Goal: Information Seeking & Learning: Learn about a topic

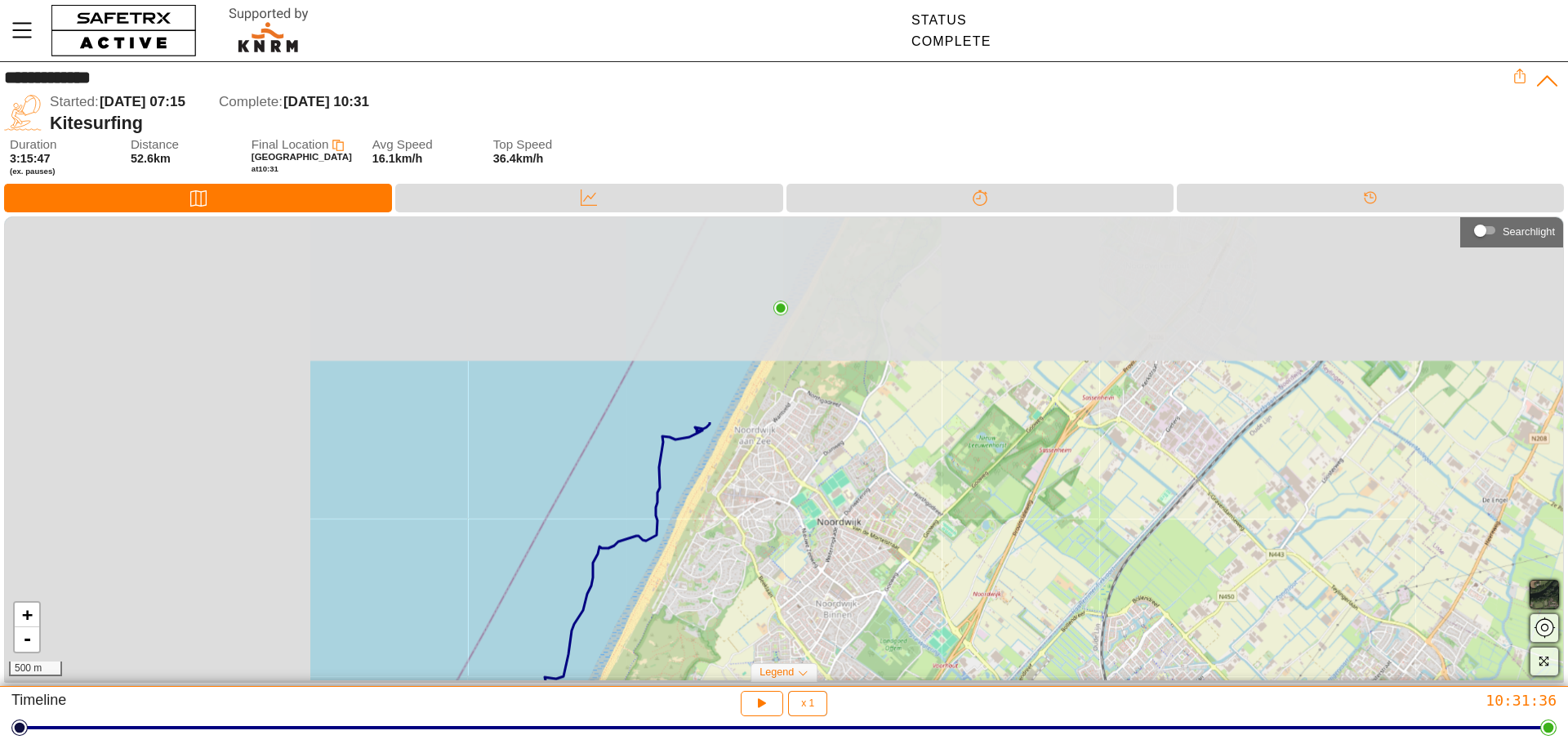
drag, startPoint x: 461, startPoint y: 290, endPoint x: 784, endPoint y: 579, distance: 433.4
click at [784, 579] on div "+ - 500 m" at bounding box center [784, 448] width 1558 height 463
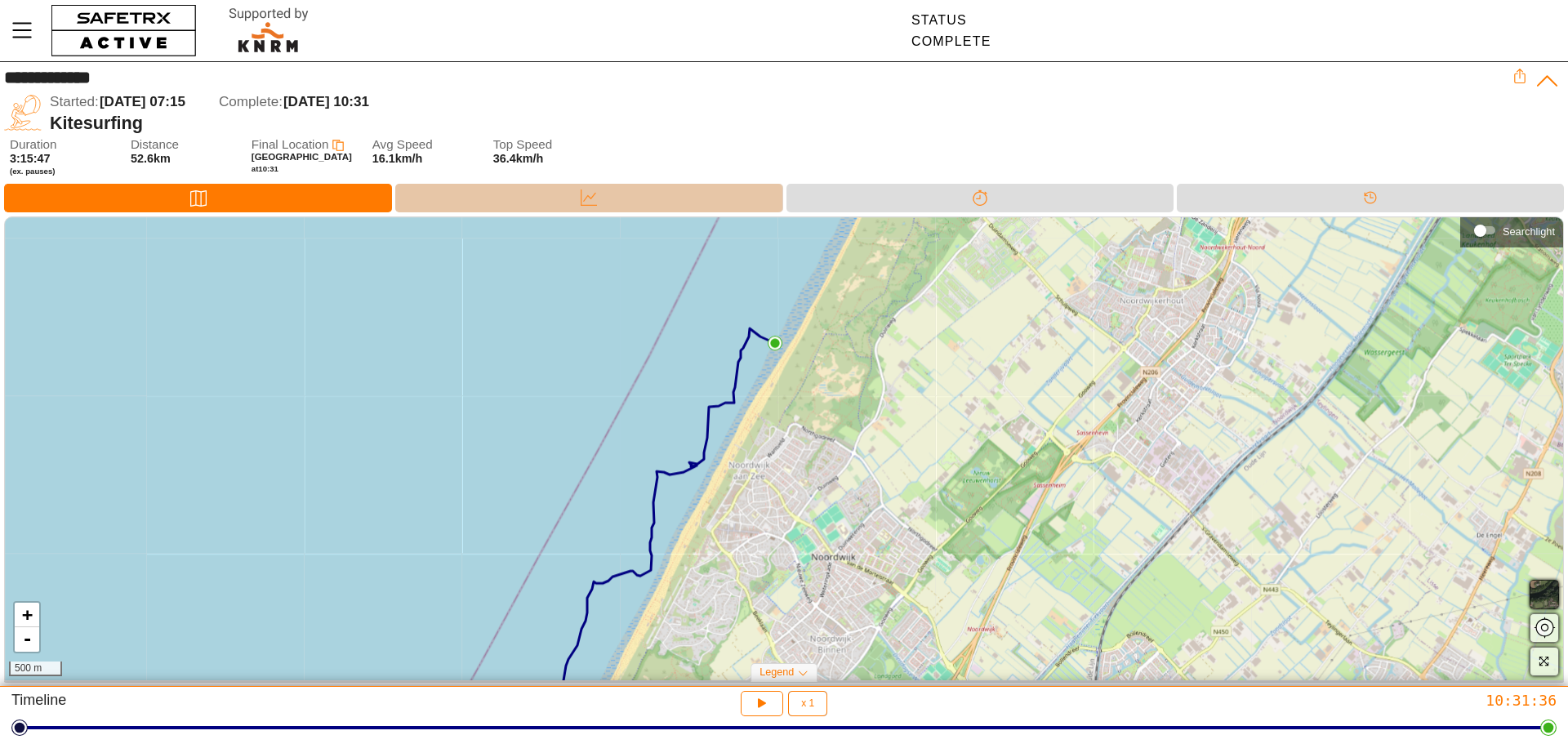
click at [615, 205] on div "Data" at bounding box center [589, 198] width 387 height 29
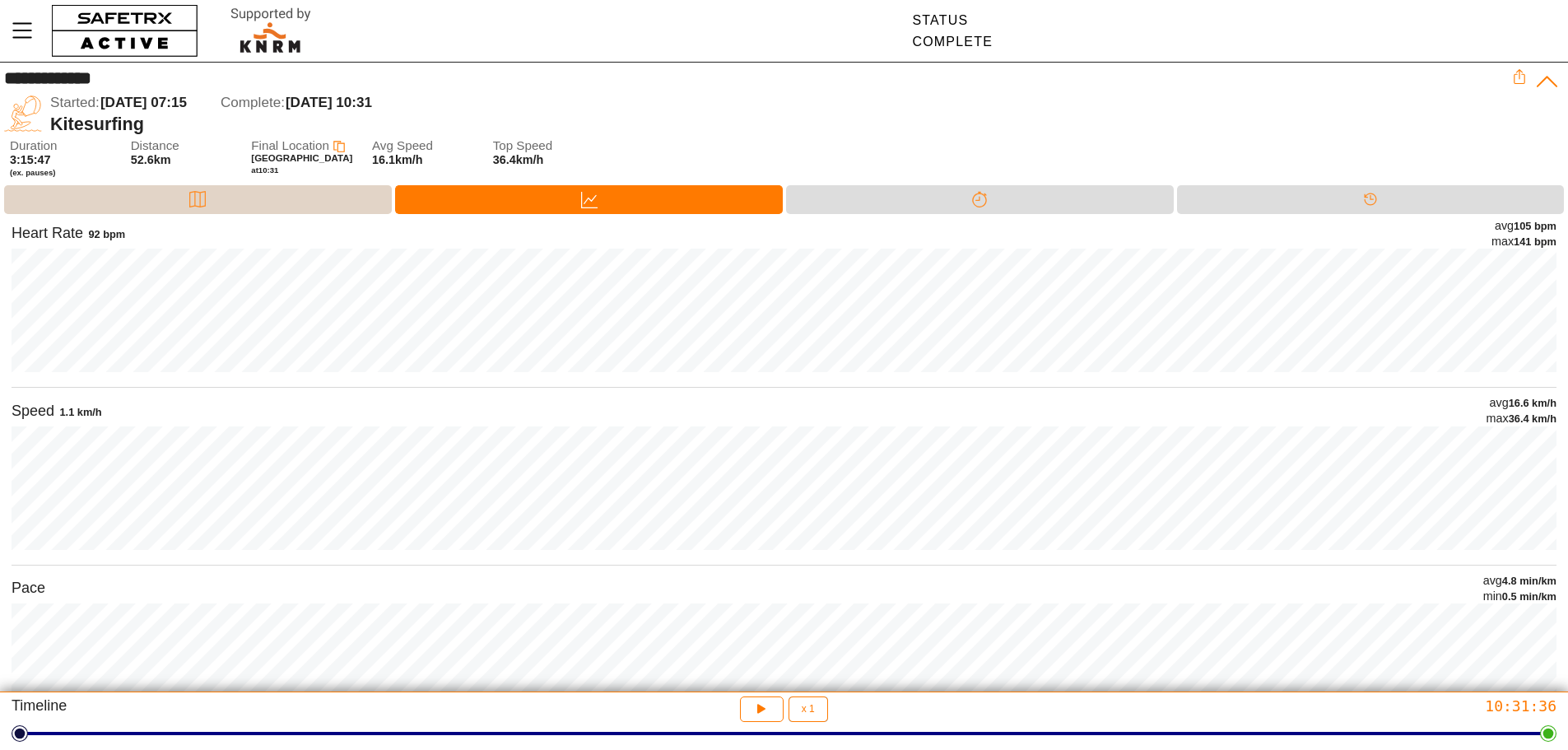
click at [253, 206] on div "Map" at bounding box center [197, 200] width 387 height 29
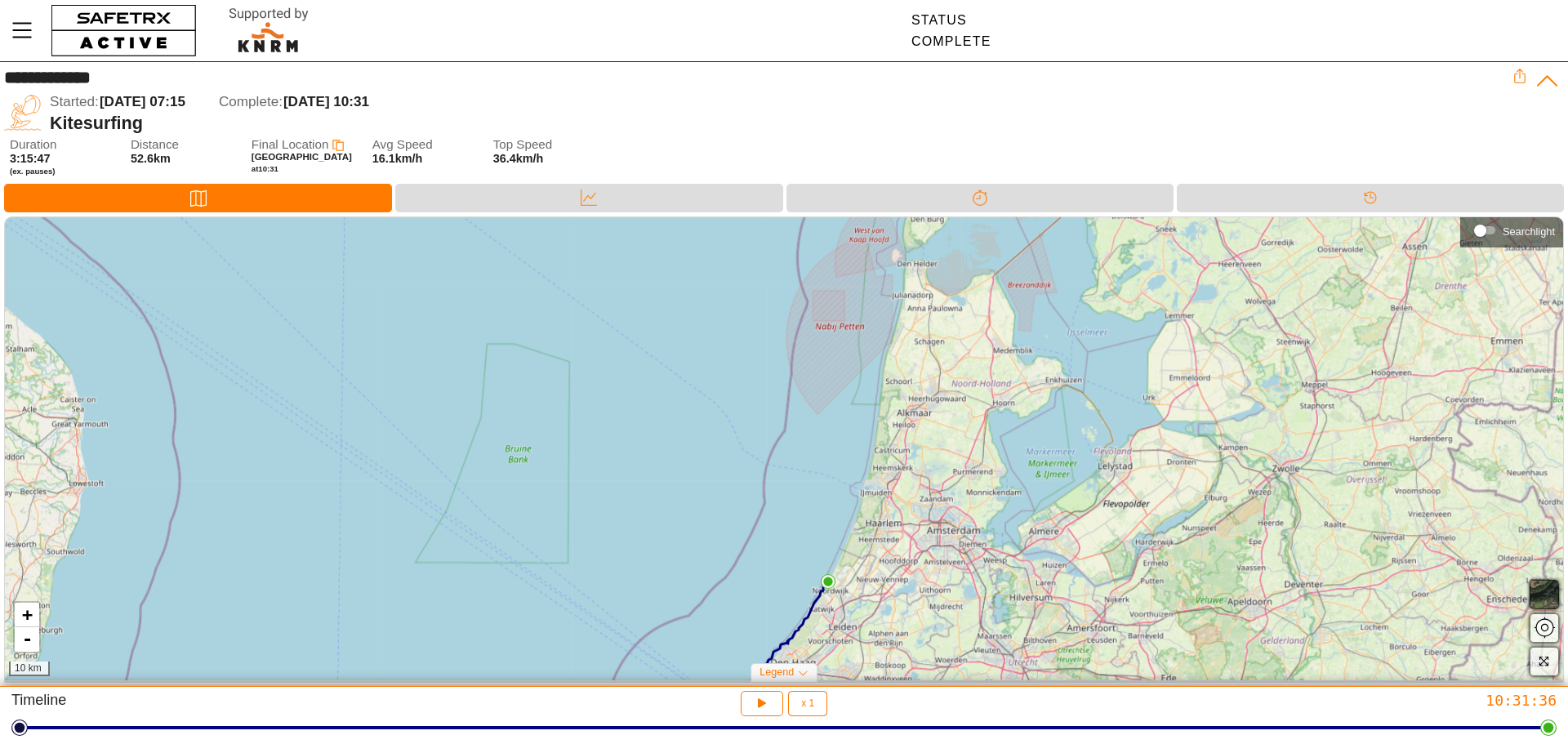
drag, startPoint x: 1034, startPoint y: 384, endPoint x: 879, endPoint y: 616, distance: 279.0
click at [879, 616] on div "+ - 10 km" at bounding box center [784, 448] width 1558 height 463
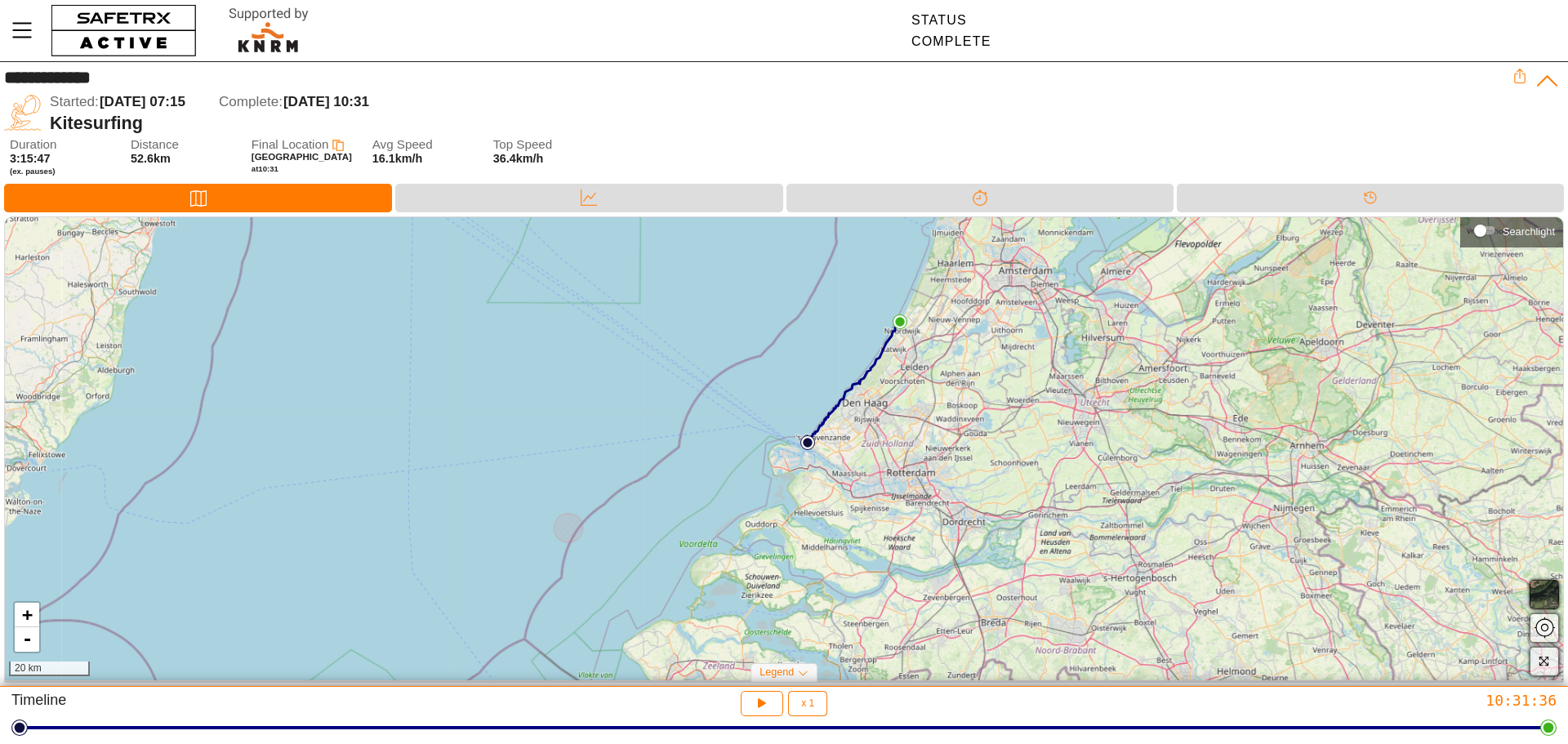
drag, startPoint x: 932, startPoint y: 581, endPoint x: 1005, endPoint y: 323, distance: 268.1
click at [1005, 323] on div "+ - 20 km" at bounding box center [784, 448] width 1558 height 463
click at [619, 192] on div "Data" at bounding box center [589, 198] width 387 height 29
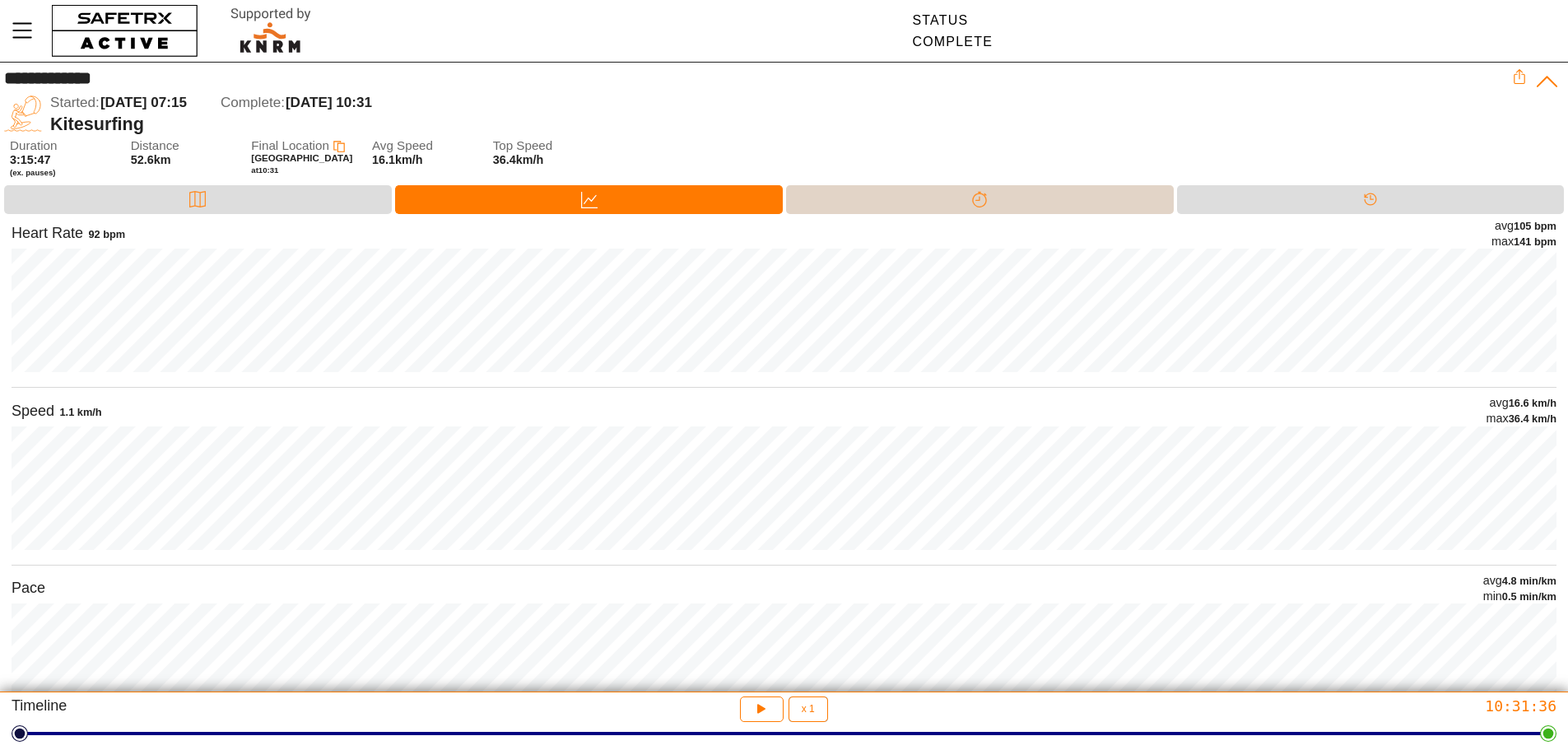
click at [963, 203] on div "Splits" at bounding box center [979, 198] width 33 height 25
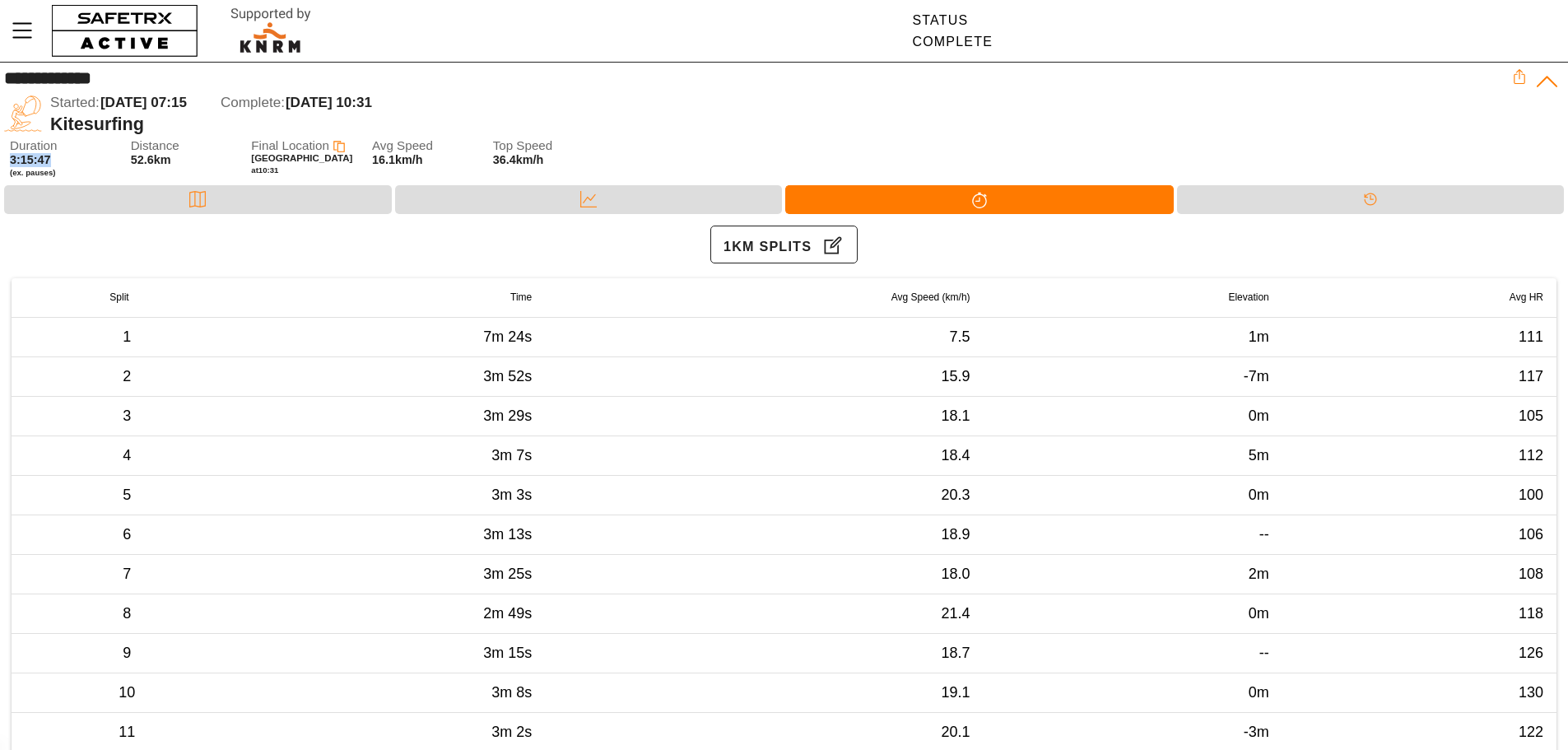
drag, startPoint x: 7, startPoint y: 159, endPoint x: 49, endPoint y: 156, distance: 42.1
click at [49, 156] on div "Duration 3:15:47 (ex. pauses) Distance 52.6km Final Location [GEOGRAPHIC_DATA] …" at bounding box center [784, 162] width 1568 height 47
click at [1453, 192] on div "Timeline" at bounding box center [1371, 200] width 387 height 29
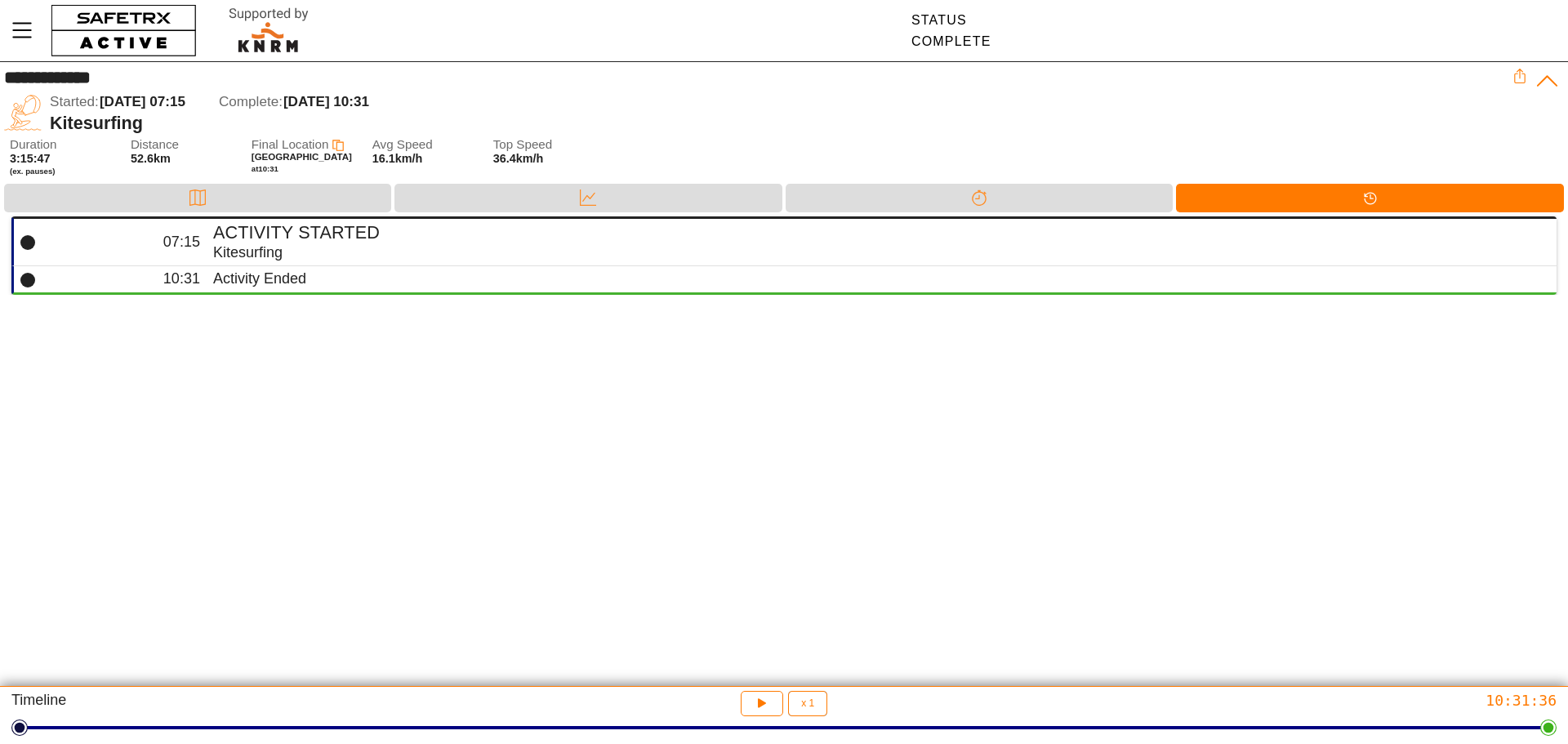
click at [267, 278] on div "Activity Ended" at bounding box center [878, 278] width 1330 height 18
click at [246, 197] on div "Map" at bounding box center [198, 198] width 387 height 29
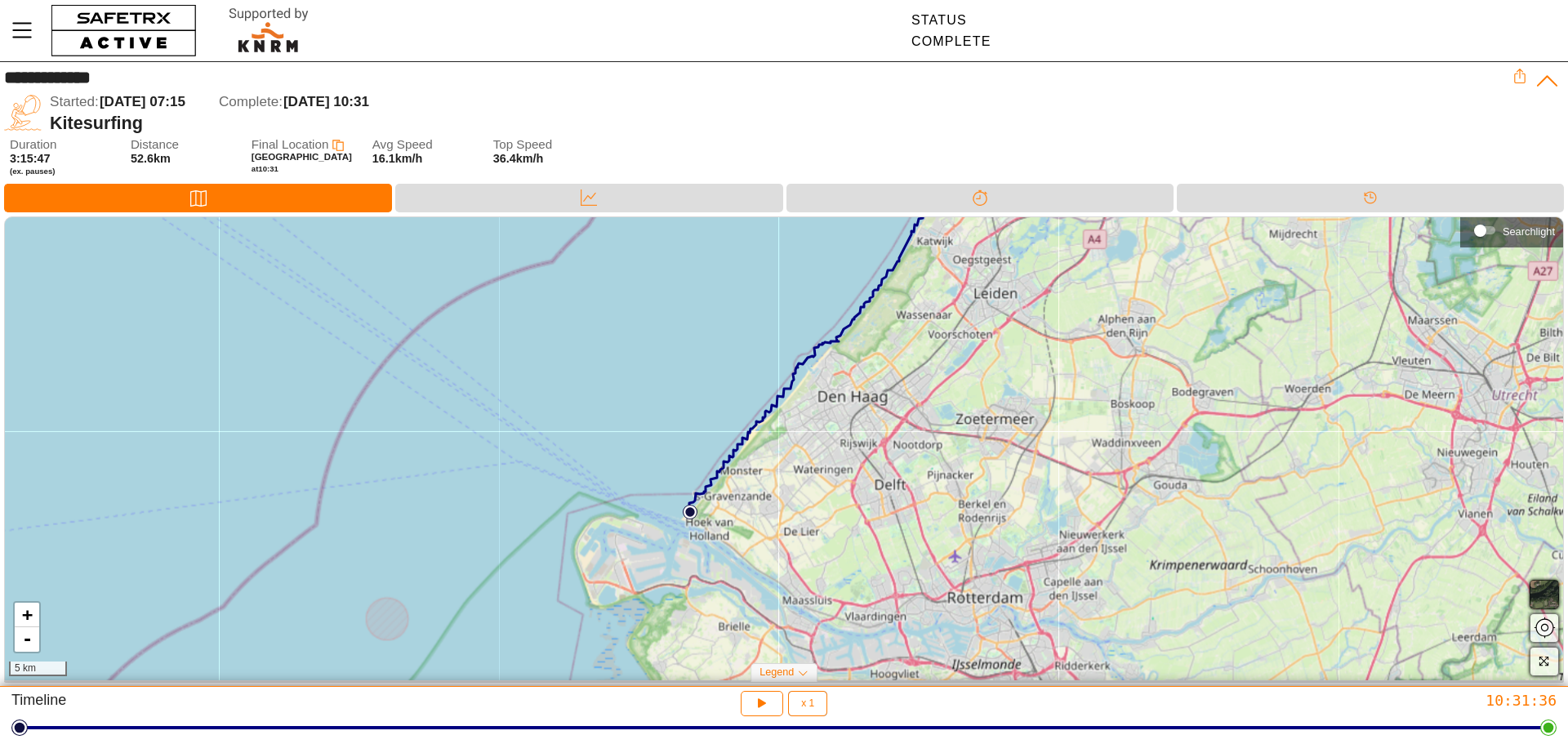
drag, startPoint x: 893, startPoint y: 435, endPoint x: 847, endPoint y: 424, distance: 47.3
click at [847, 424] on div "+ - 5 km" at bounding box center [784, 448] width 1558 height 463
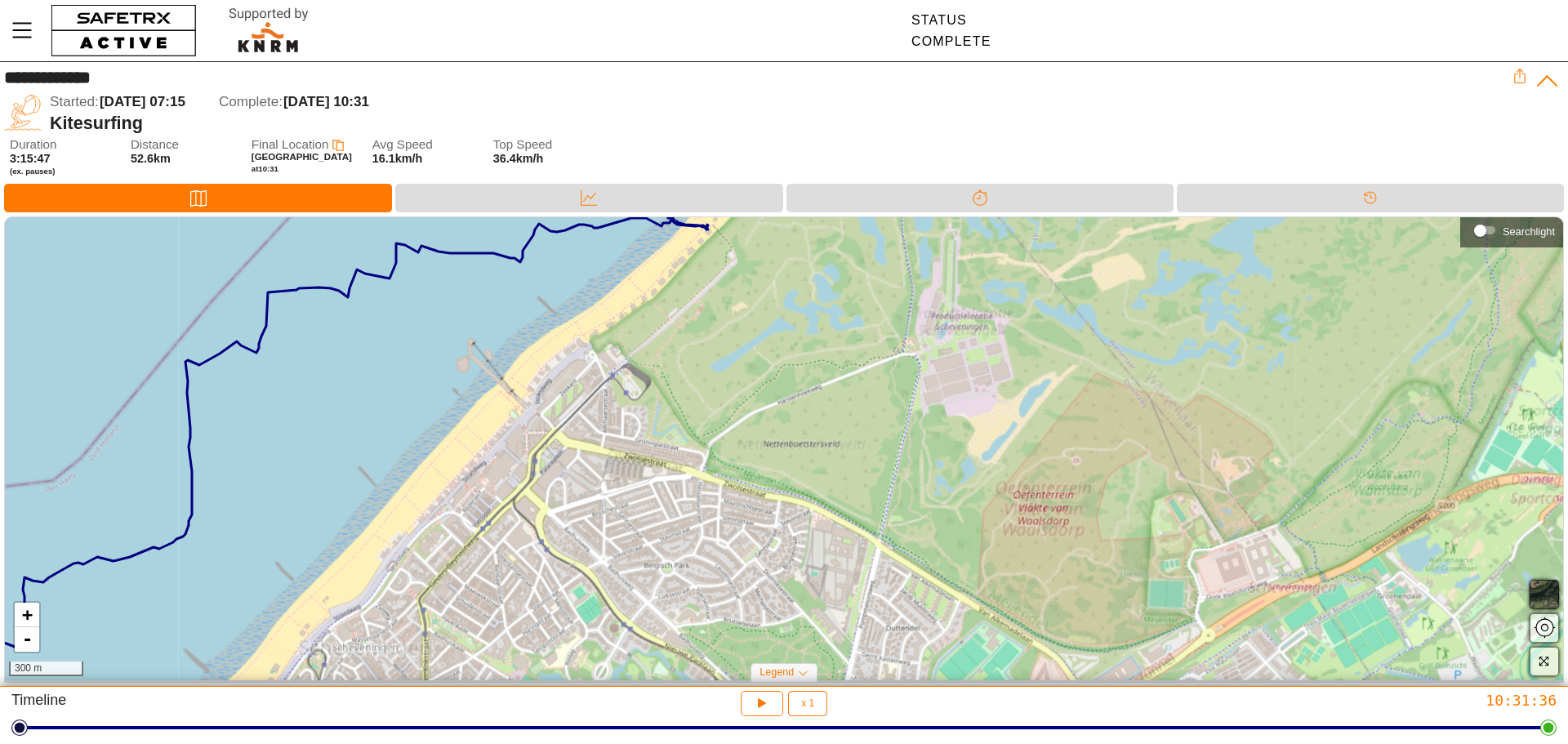
drag, startPoint x: 698, startPoint y: 301, endPoint x: 651, endPoint y: 470, distance: 175.4
click at [651, 470] on div "+ - 300 m" at bounding box center [784, 448] width 1558 height 463
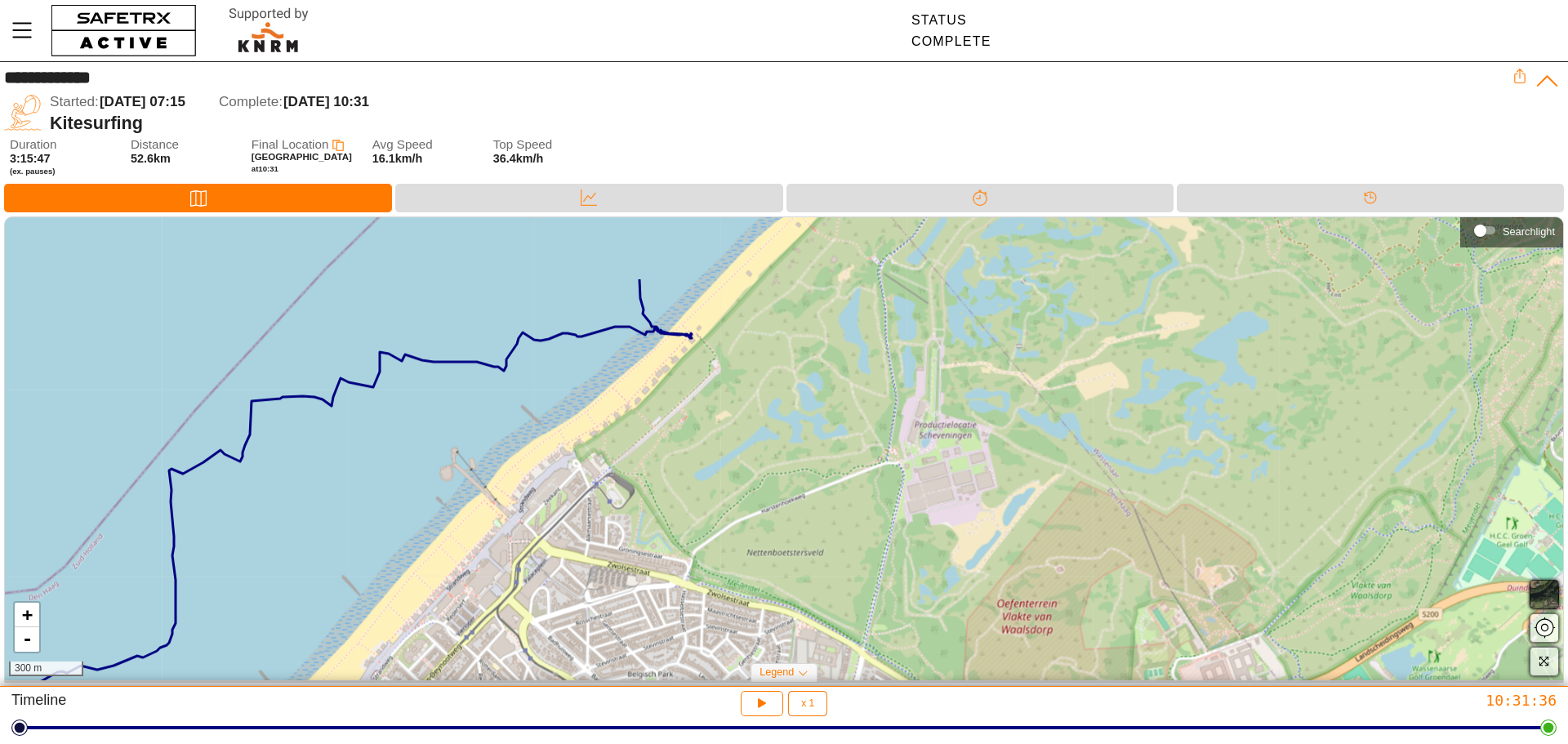
drag, startPoint x: 745, startPoint y: 221, endPoint x: 725, endPoint y: 347, distance: 127.6
click at [725, 347] on div "+ - 300 m" at bounding box center [784, 448] width 1558 height 463
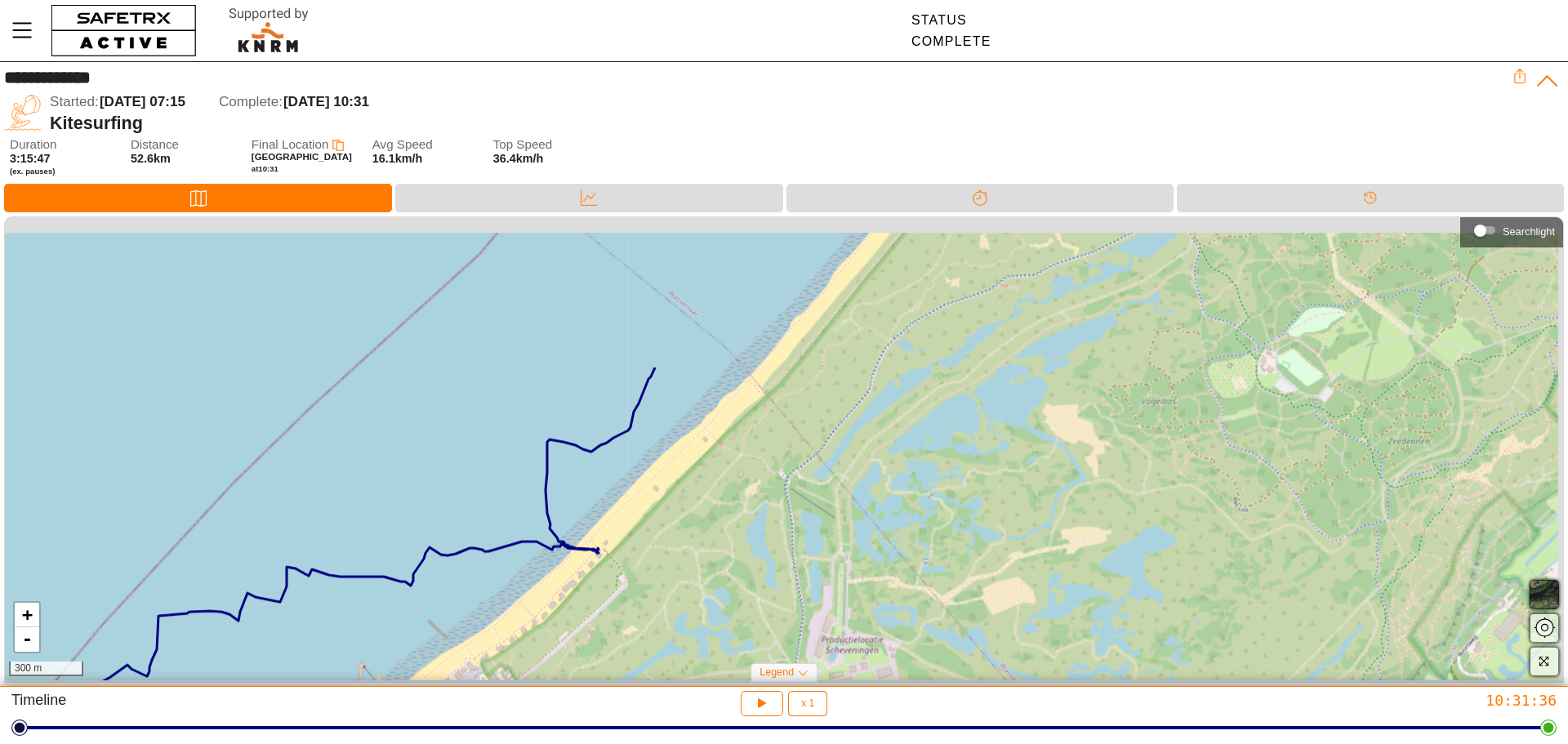
drag, startPoint x: 761, startPoint y: 331, endPoint x: 694, endPoint y: 490, distance: 172.5
click at [667, 530] on div "+ - 300 m" at bounding box center [784, 448] width 1558 height 463
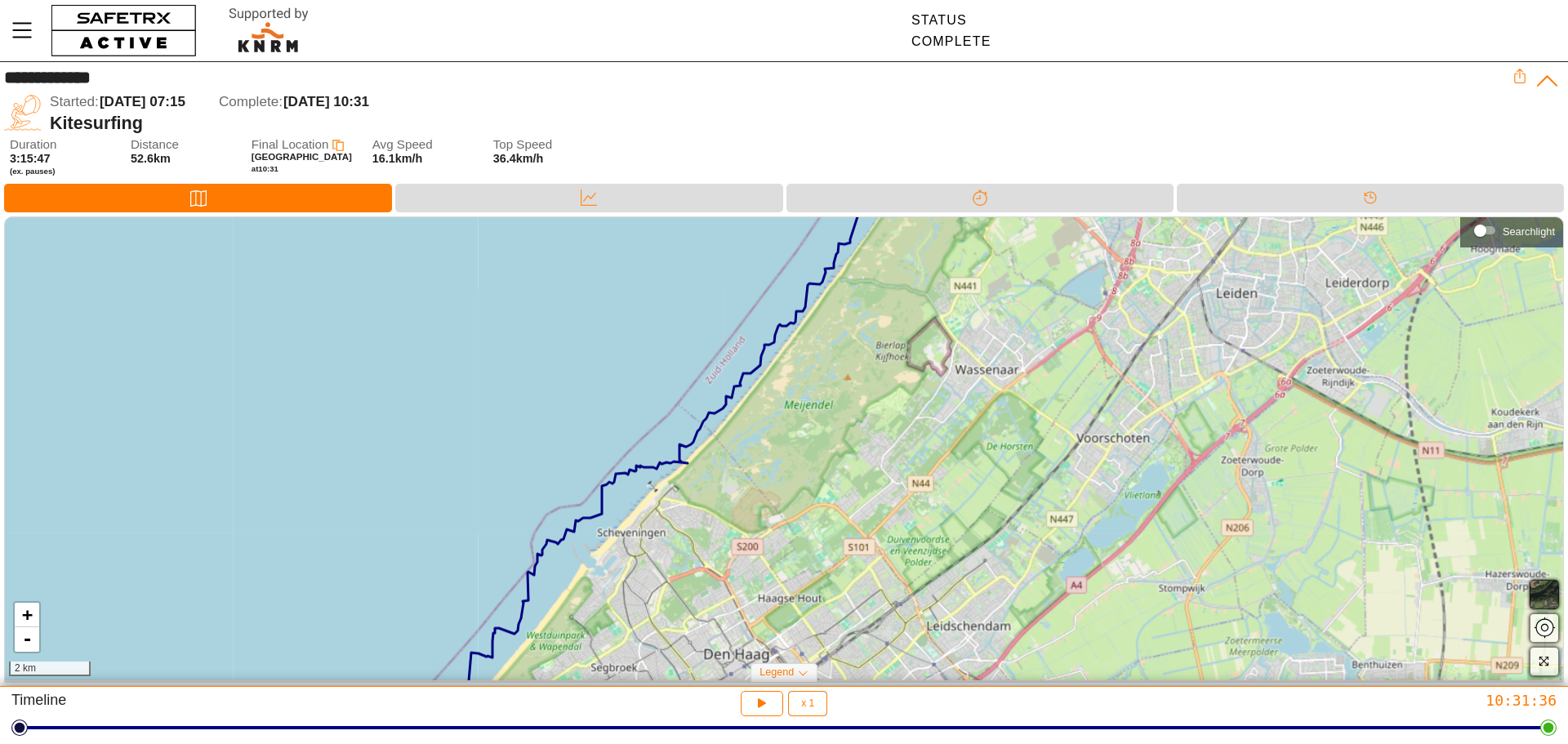
drag, startPoint x: 715, startPoint y: 467, endPoint x: 831, endPoint y: 294, distance: 208.3
click at [831, 294] on div "+ - 2 km" at bounding box center [784, 448] width 1558 height 463
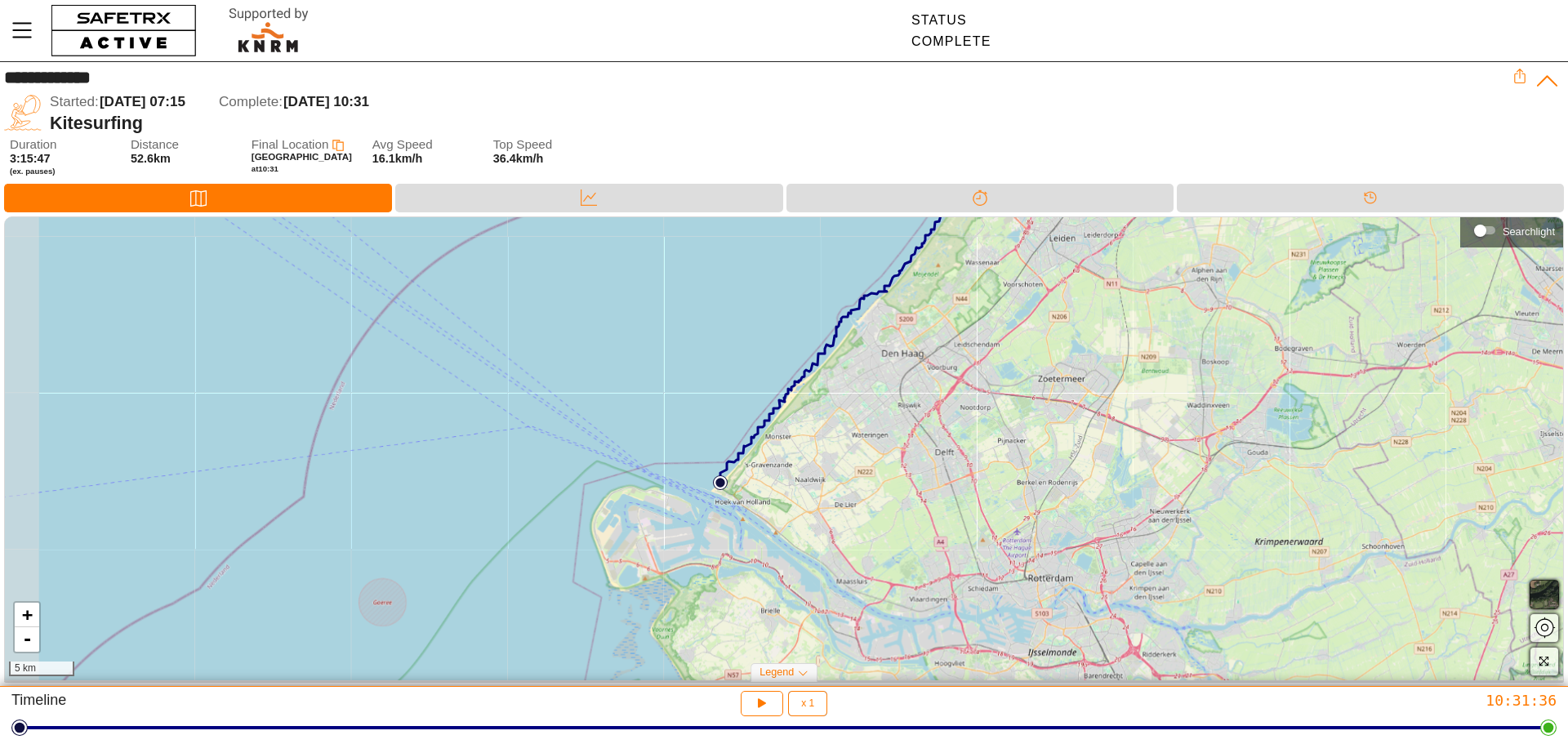
drag, startPoint x: 912, startPoint y: 316, endPoint x: 890, endPoint y: 364, distance: 52.8
click at [1000, 242] on div "+ - 5 km" at bounding box center [784, 448] width 1558 height 463
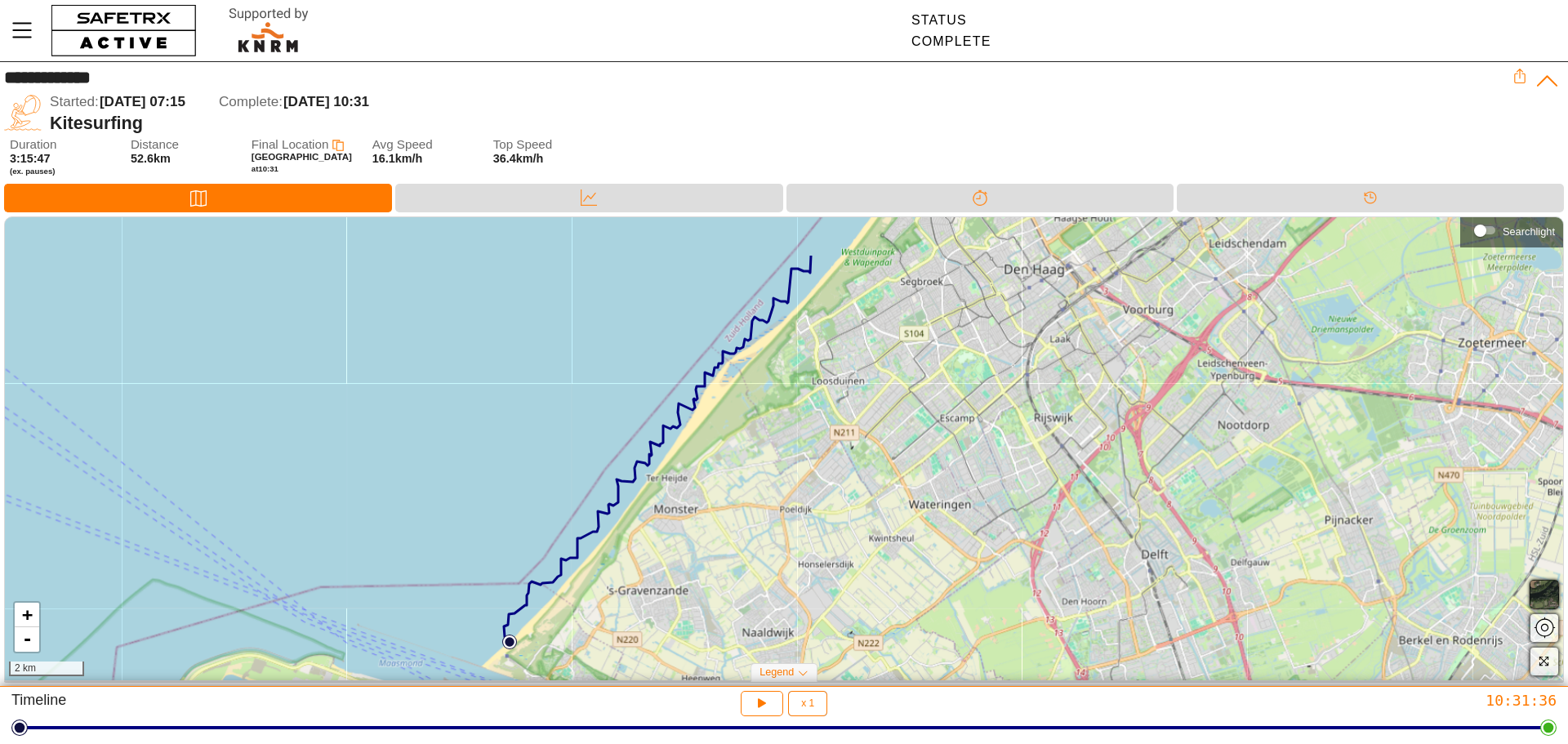
drag, startPoint x: 768, startPoint y: 409, endPoint x: 748, endPoint y: 488, distance: 81.5
click at [747, 490] on div "+ - 2 km" at bounding box center [784, 448] width 1558 height 463
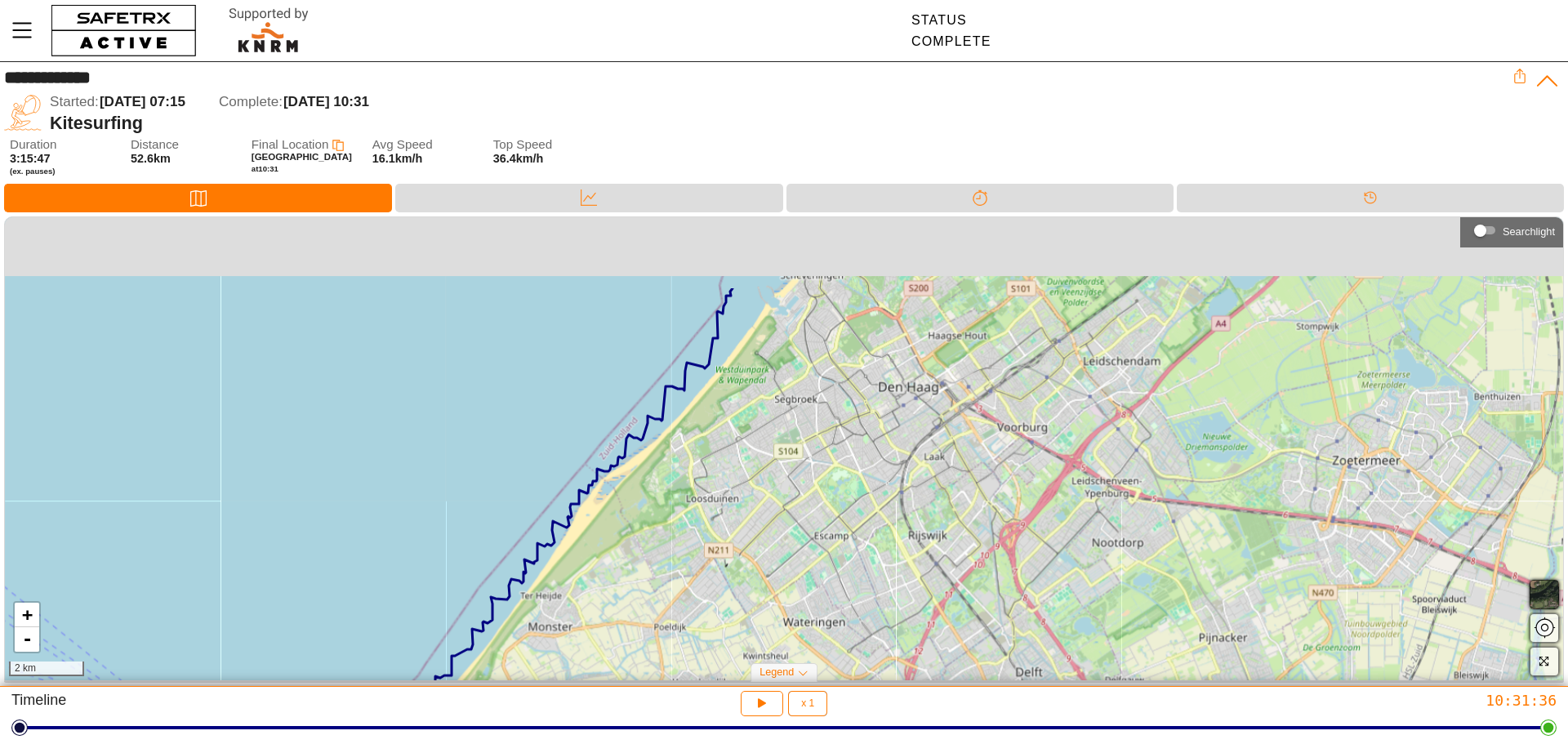
drag, startPoint x: 888, startPoint y: 289, endPoint x: 478, endPoint y: 588, distance: 507.4
click at [482, 587] on div "+ - 2 km" at bounding box center [784, 448] width 1558 height 463
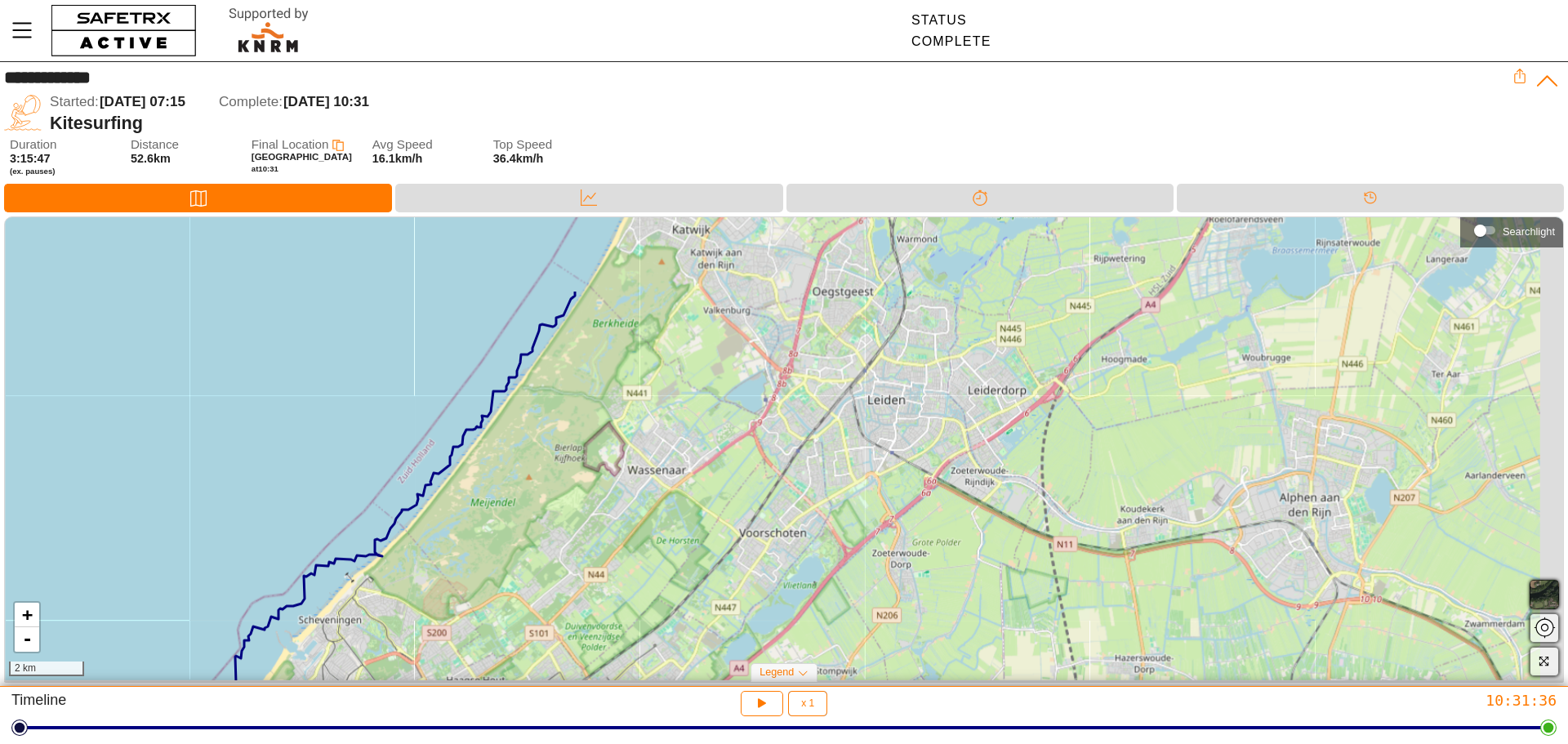
drag, startPoint x: 690, startPoint y: 310, endPoint x: 313, endPoint y: 576, distance: 461.4
click at [310, 581] on div "+ - 2 km" at bounding box center [784, 448] width 1558 height 463
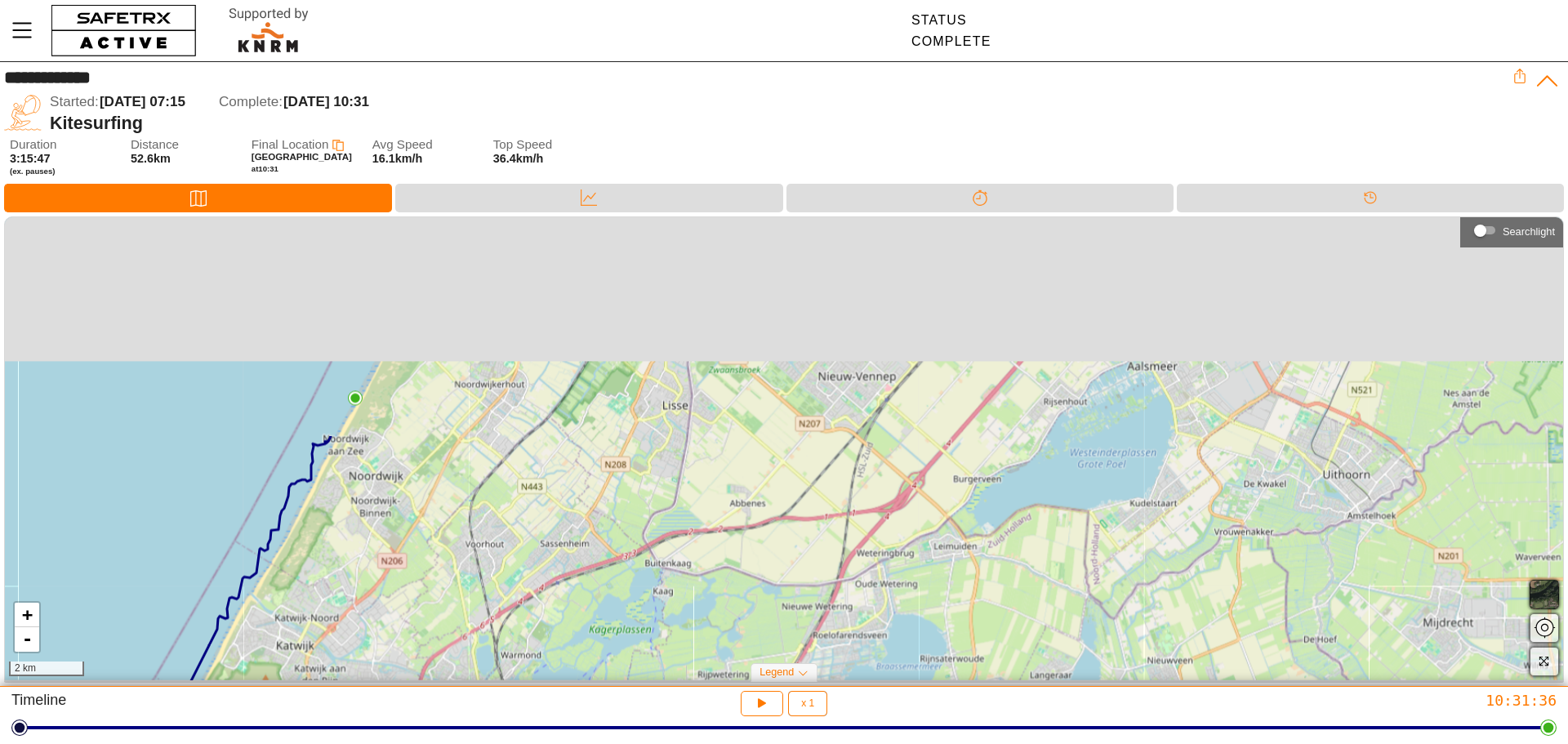
drag, startPoint x: 445, startPoint y: 388, endPoint x: 198, endPoint y: 768, distance: 453.2
click at [198, 743] on html "**********" at bounding box center [784, 372] width 1568 height 744
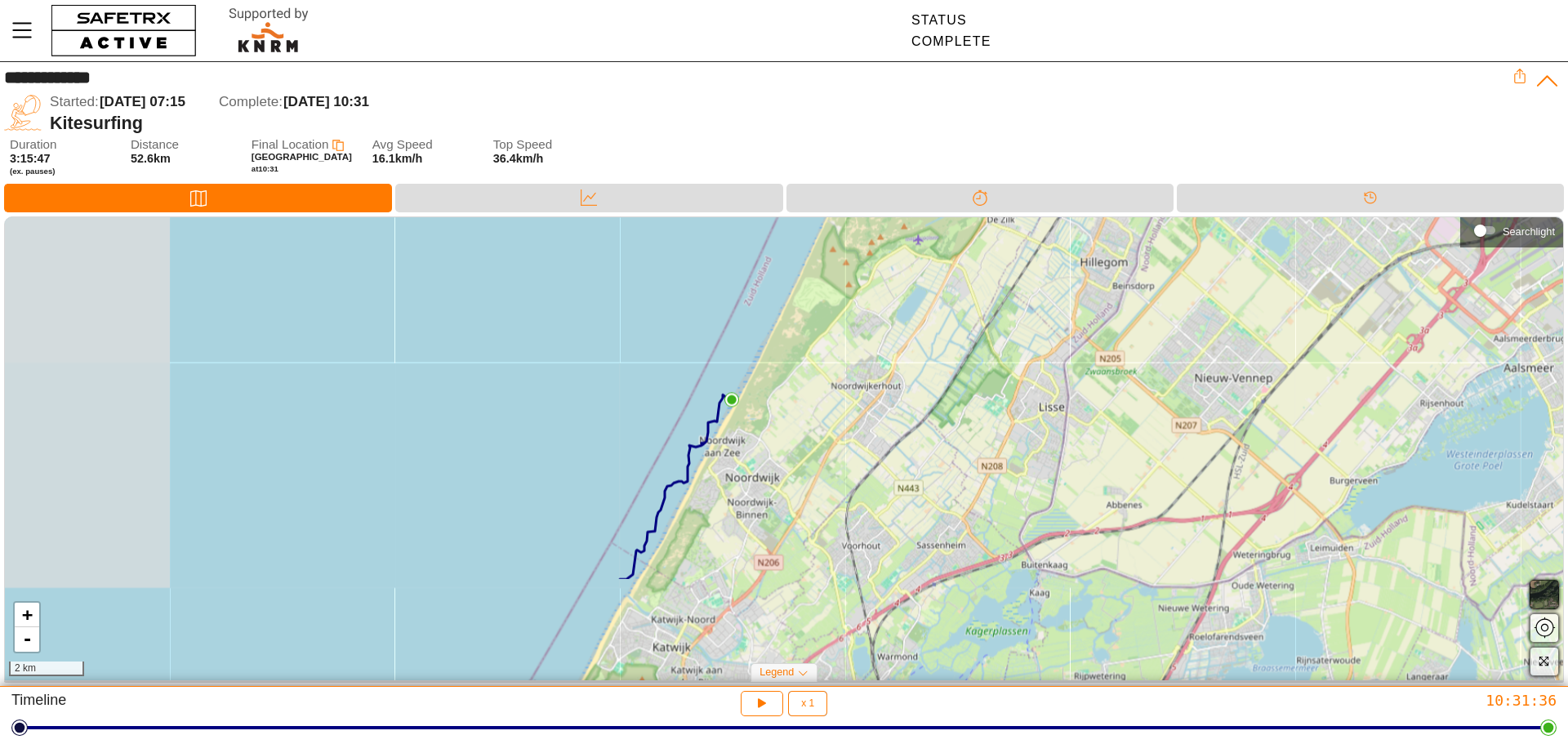
drag, startPoint x: 259, startPoint y: 588, endPoint x: 726, endPoint y: 418, distance: 497.0
click at [726, 418] on div "+ - 2 km" at bounding box center [784, 448] width 1558 height 463
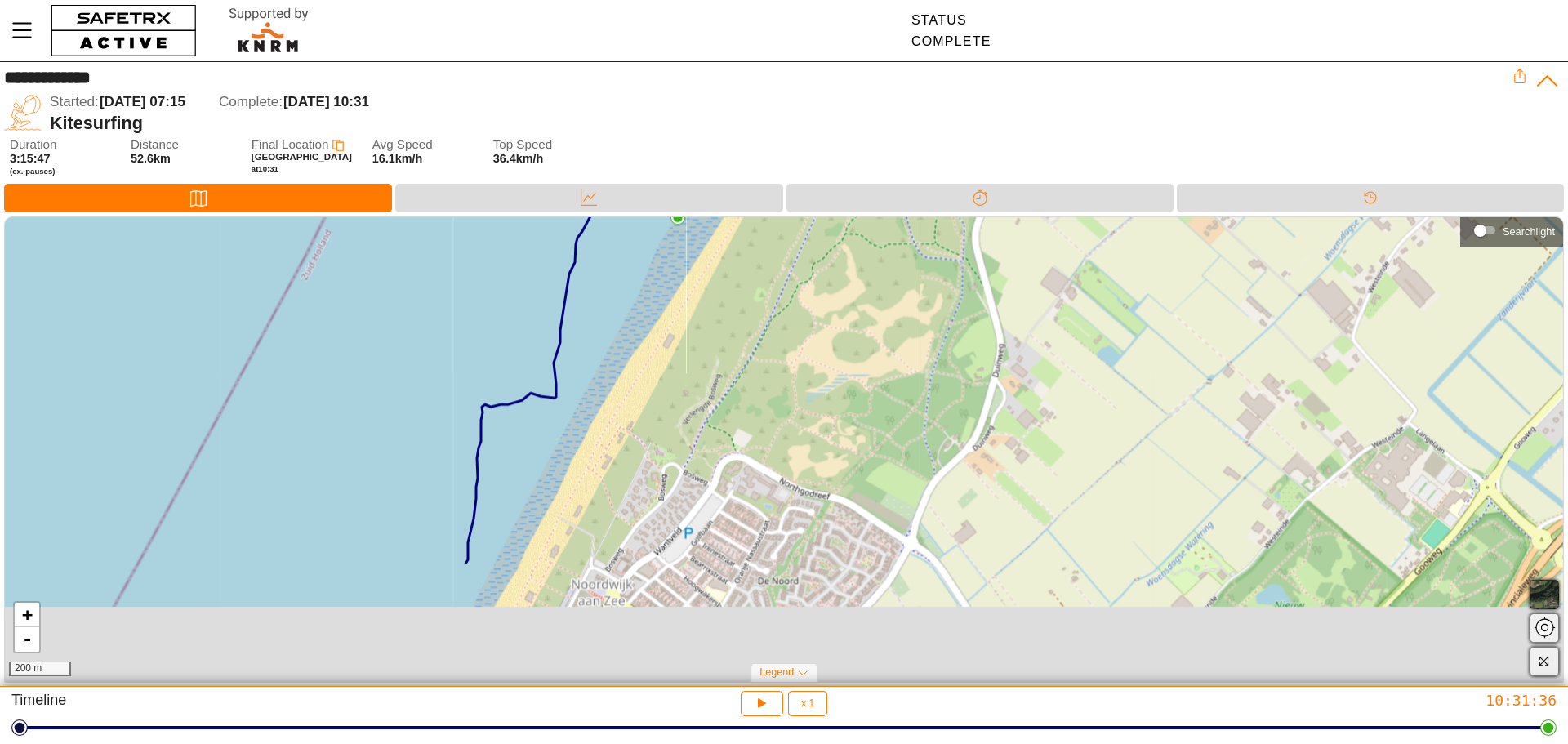
drag, startPoint x: 706, startPoint y: 513, endPoint x: 750, endPoint y: 314, distance: 203.8
click at [750, 314] on div "+ - 200 m" at bounding box center [784, 448] width 1558 height 463
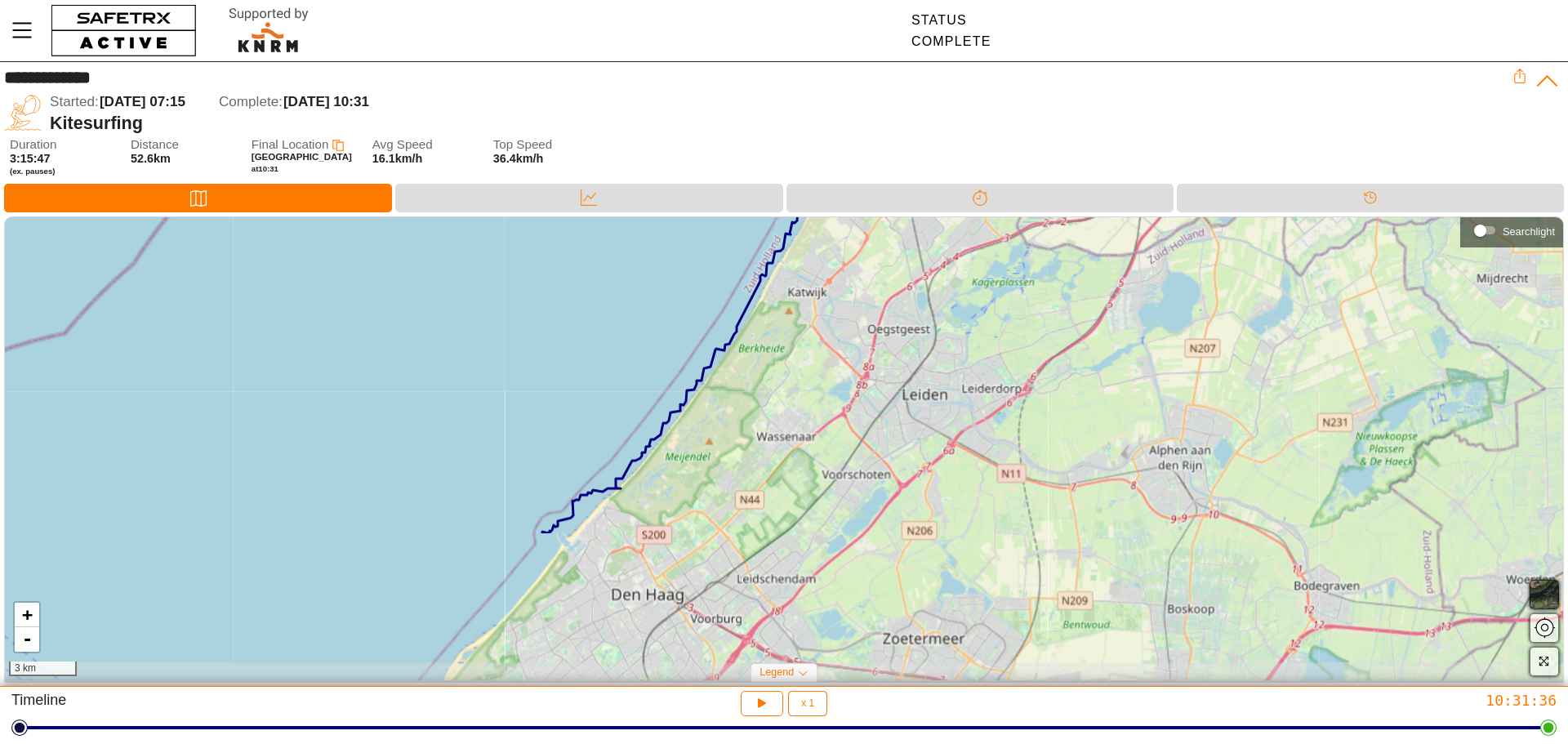
drag, startPoint x: 699, startPoint y: 428, endPoint x: 752, endPoint y: 311, distance: 128.4
click at [752, 311] on div "+ - 3 km" at bounding box center [784, 448] width 1558 height 463
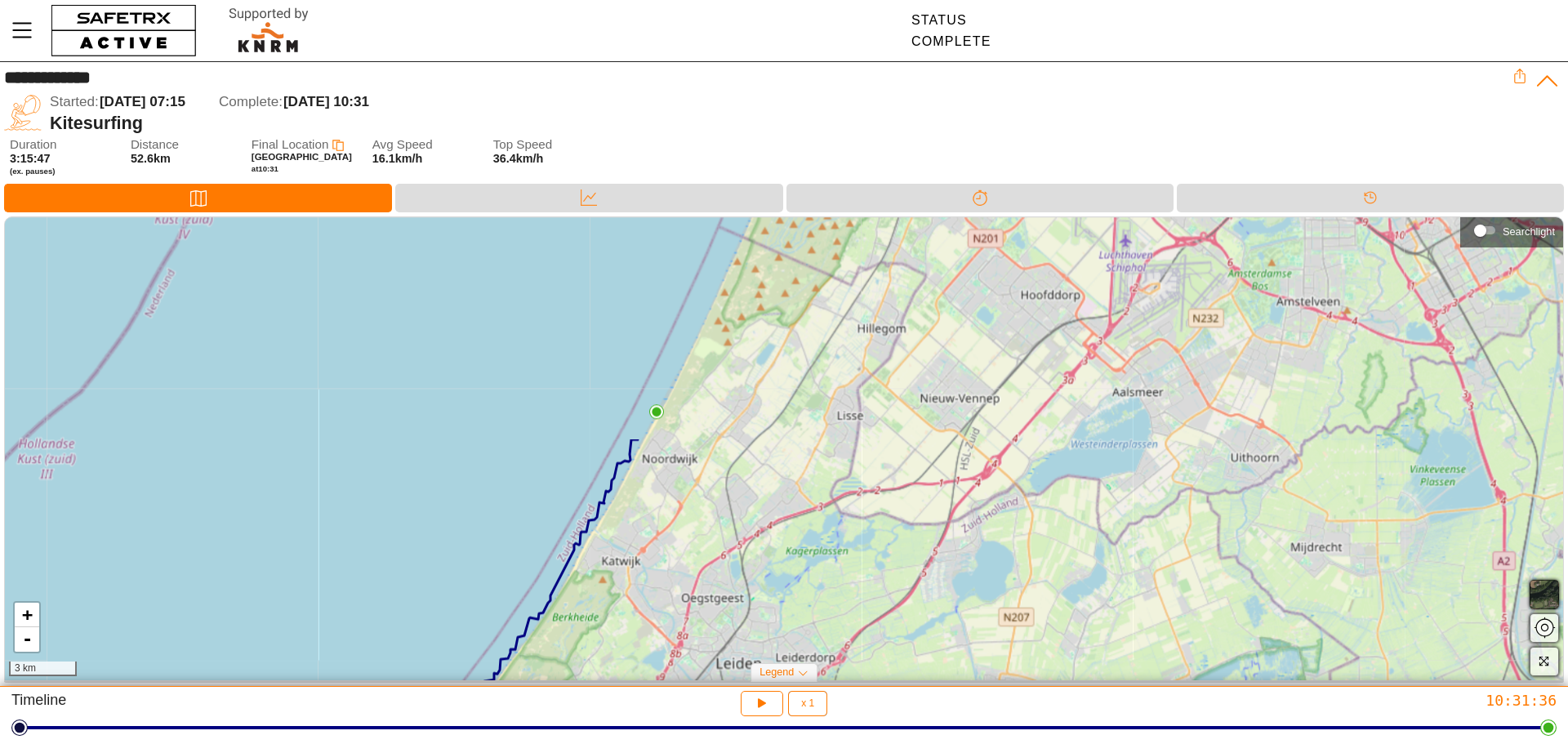
drag, startPoint x: 793, startPoint y: 274, endPoint x: 611, endPoint y: 534, distance: 317.4
click at [611, 534] on div "+ - 3 km" at bounding box center [784, 448] width 1558 height 463
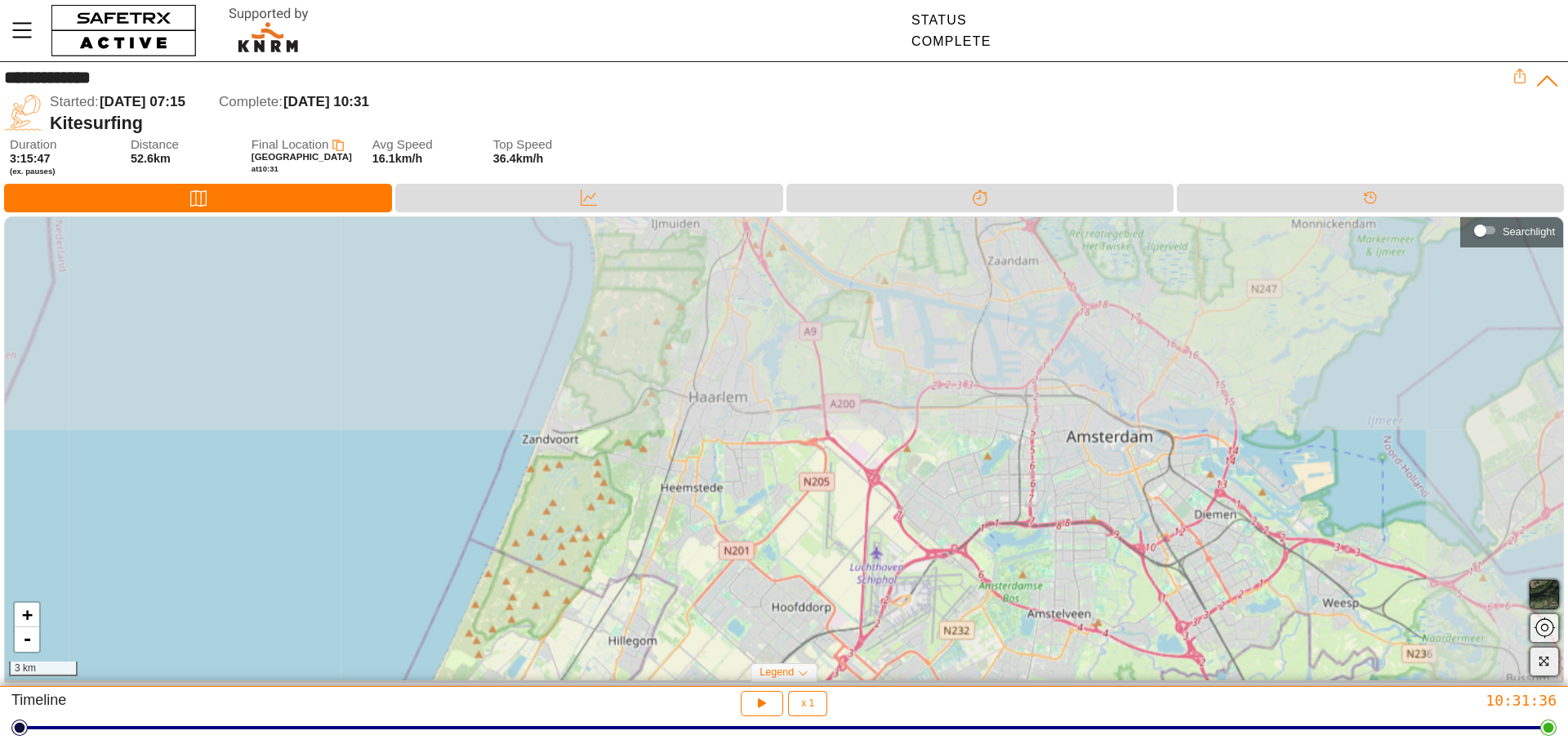
drag, startPoint x: 777, startPoint y: 390, endPoint x: 551, endPoint y: 664, distance: 355.2
click at [551, 664] on div "+ - 3 km" at bounding box center [784, 448] width 1558 height 463
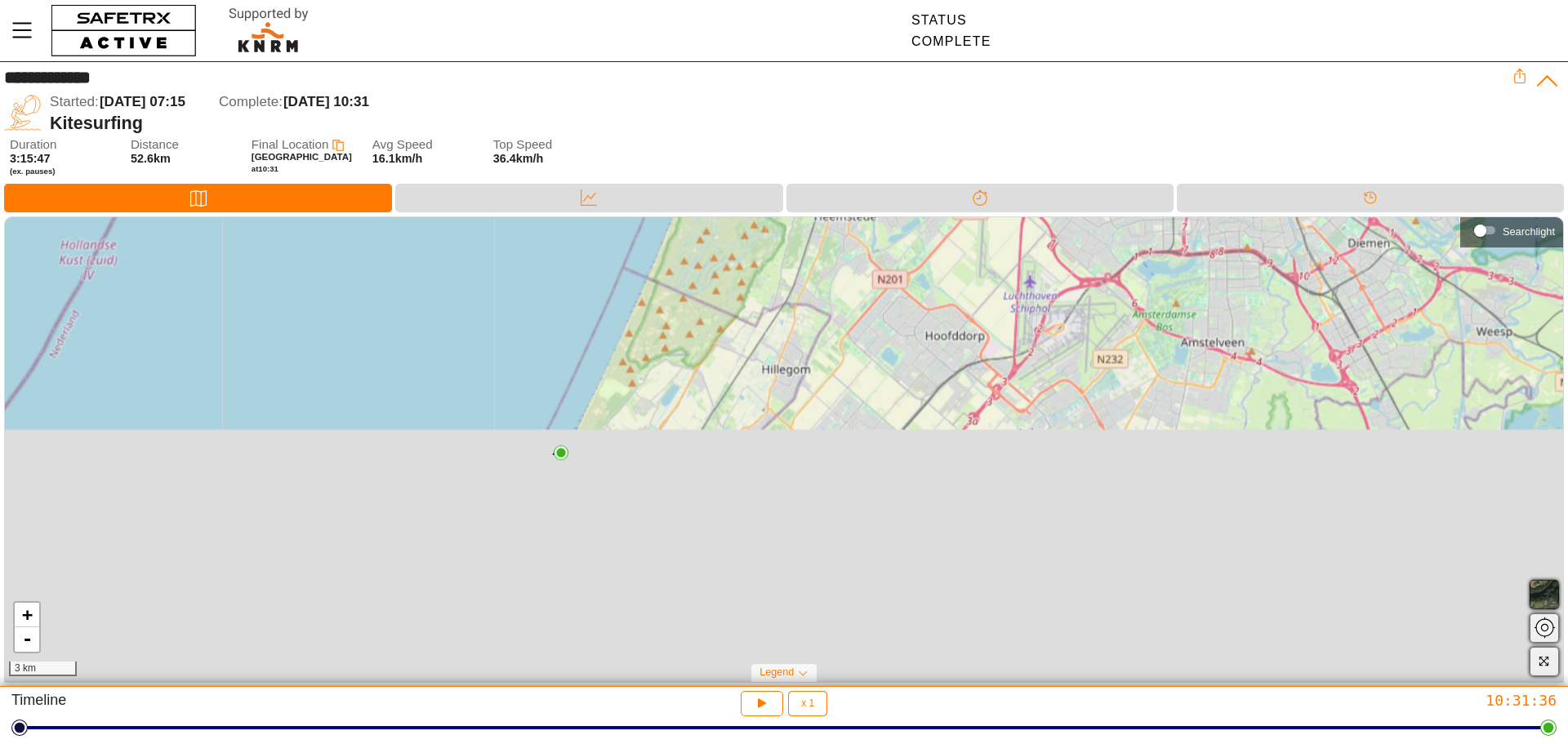
drag, startPoint x: 470, startPoint y: 551, endPoint x: 623, endPoint y: 281, distance: 310.3
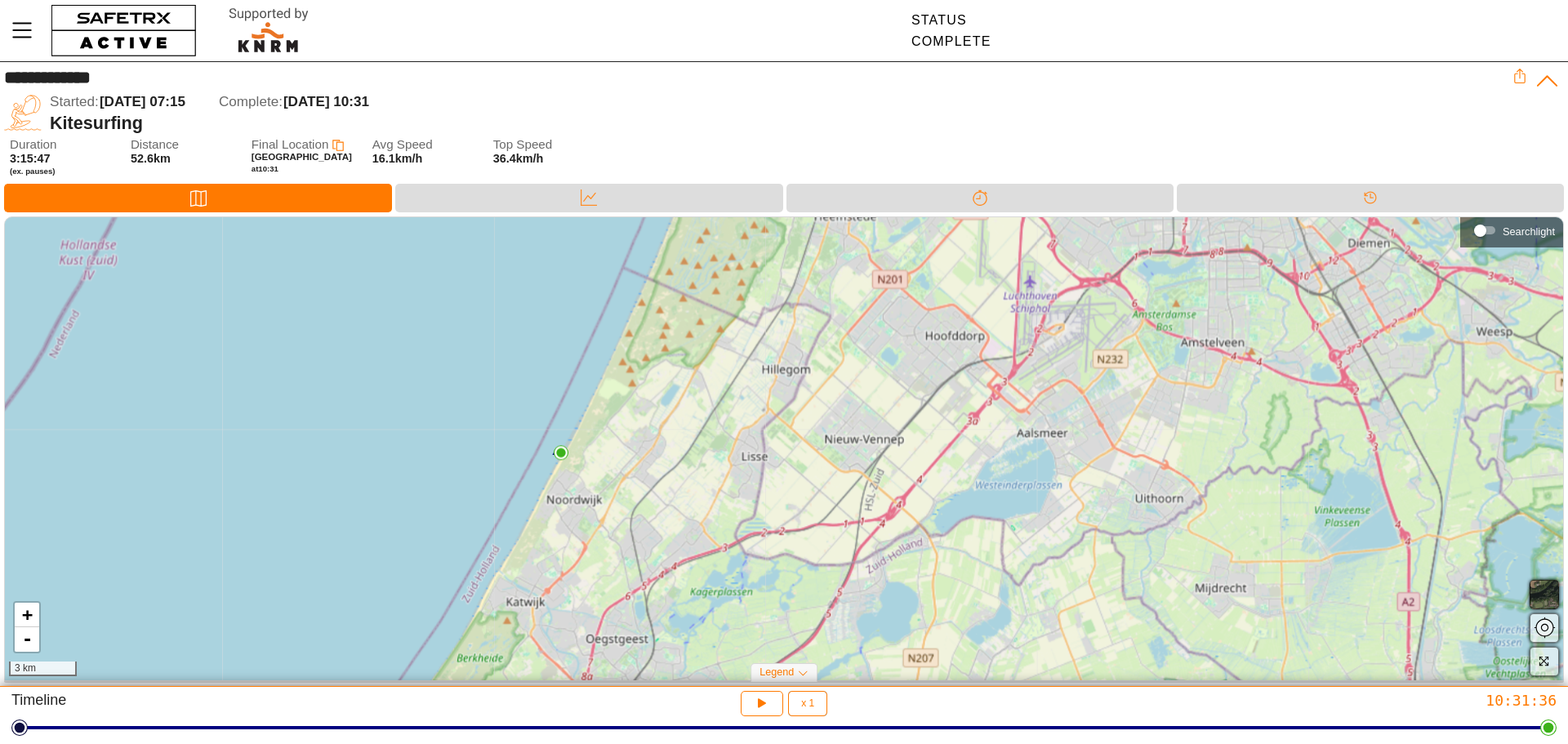
click at [623, 281] on div "+ - 3 km" at bounding box center [784, 448] width 1558 height 463
